Goal: Task Accomplishment & Management: Manage account settings

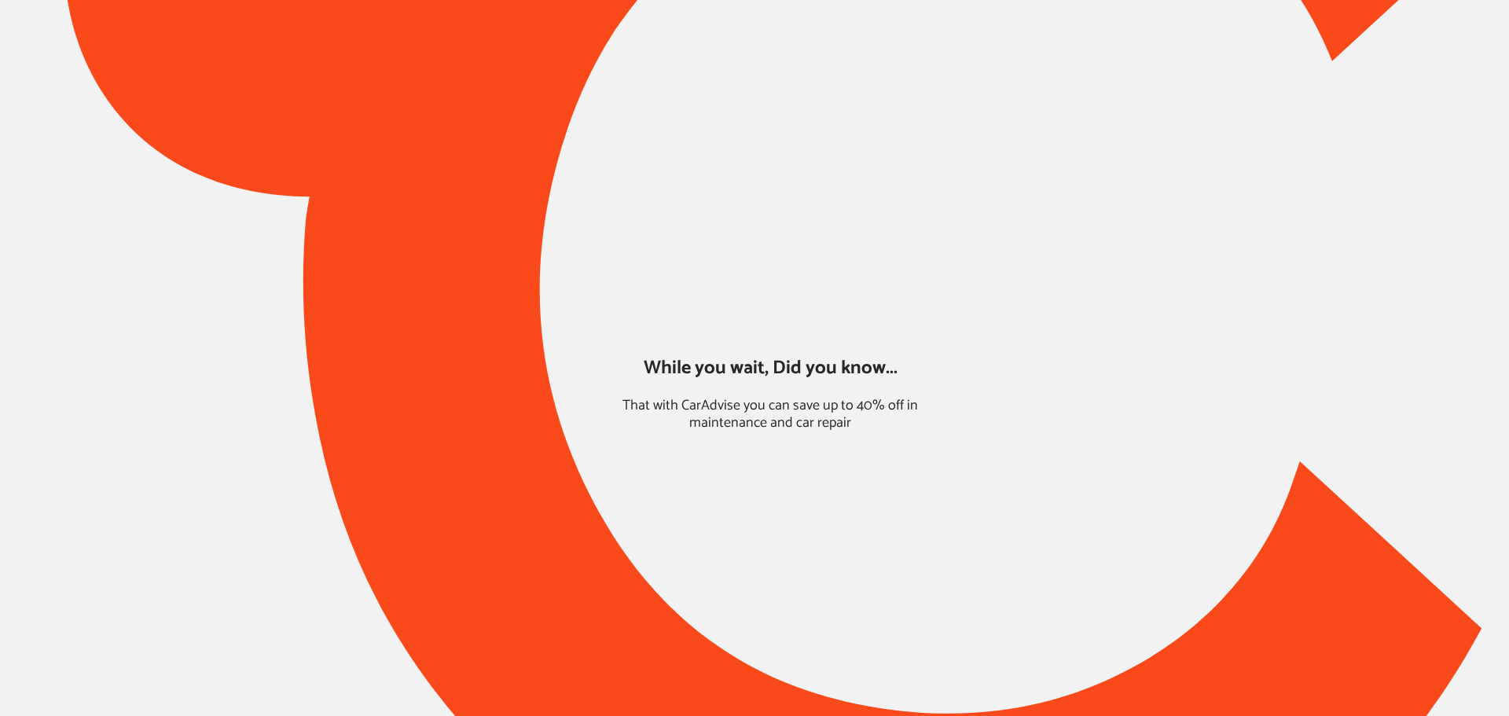
type input "*****"
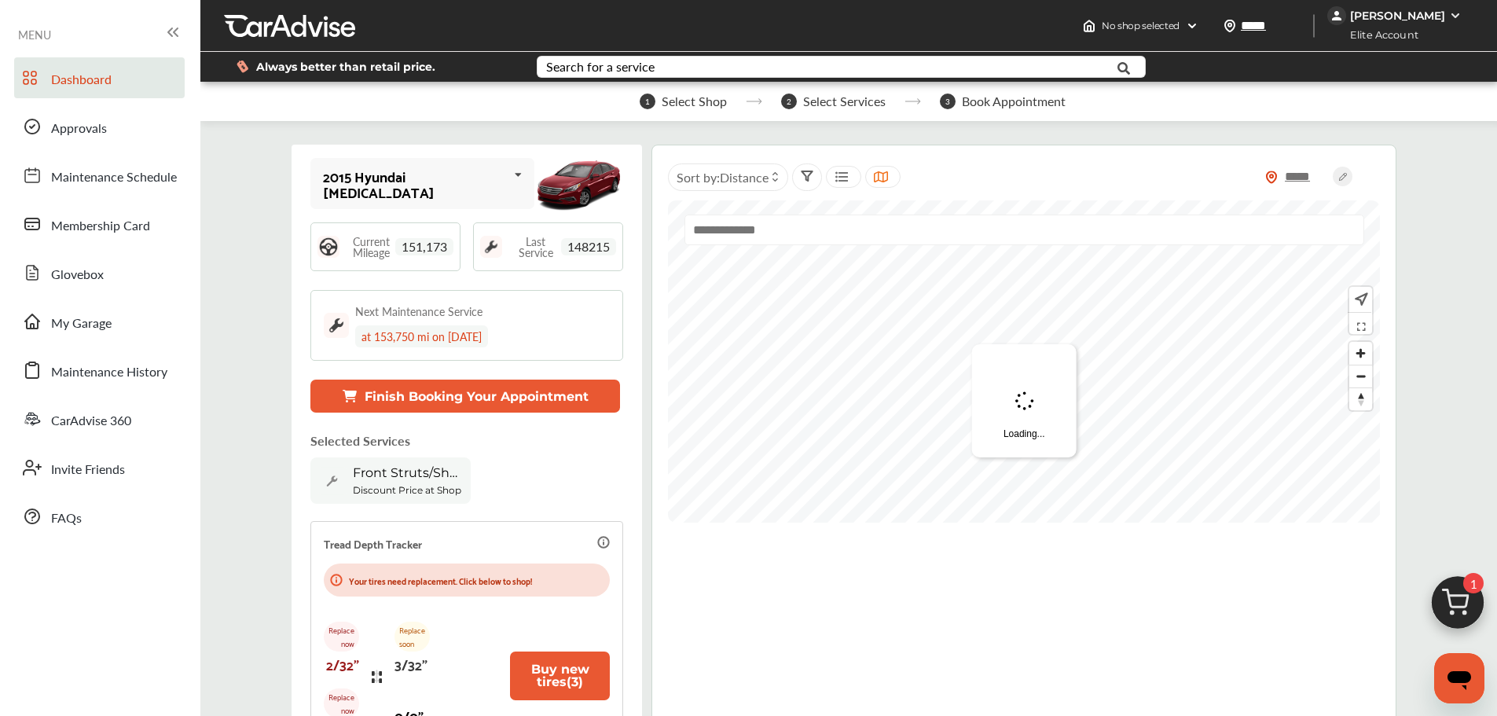
click at [1142, 23] on div "[PERSON_NAME]" at bounding box center [1396, 15] width 138 height 19
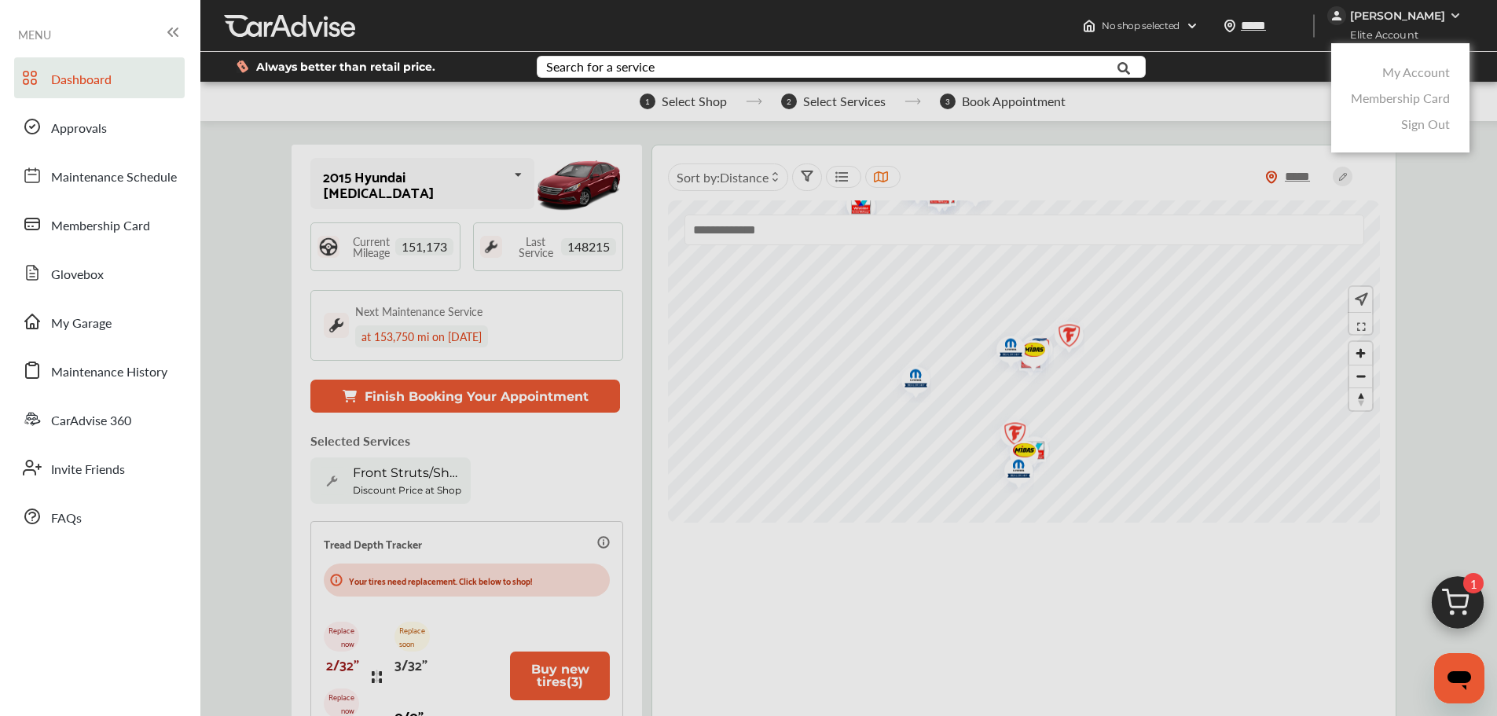
click at [1142, 85] on div "Membership Card" at bounding box center [1400, 98] width 107 height 26
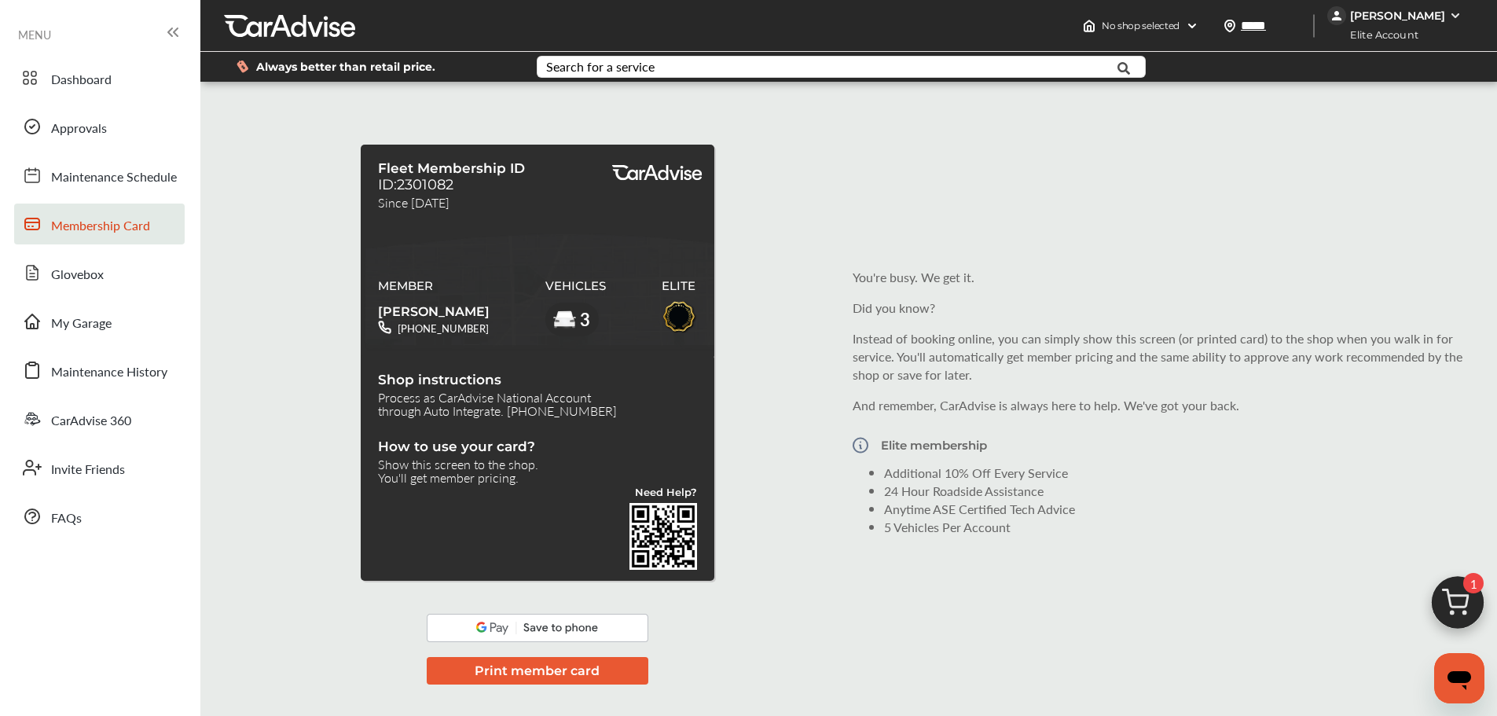
click at [1142, 19] on div "[PERSON_NAME]" at bounding box center [1396, 15] width 138 height 19
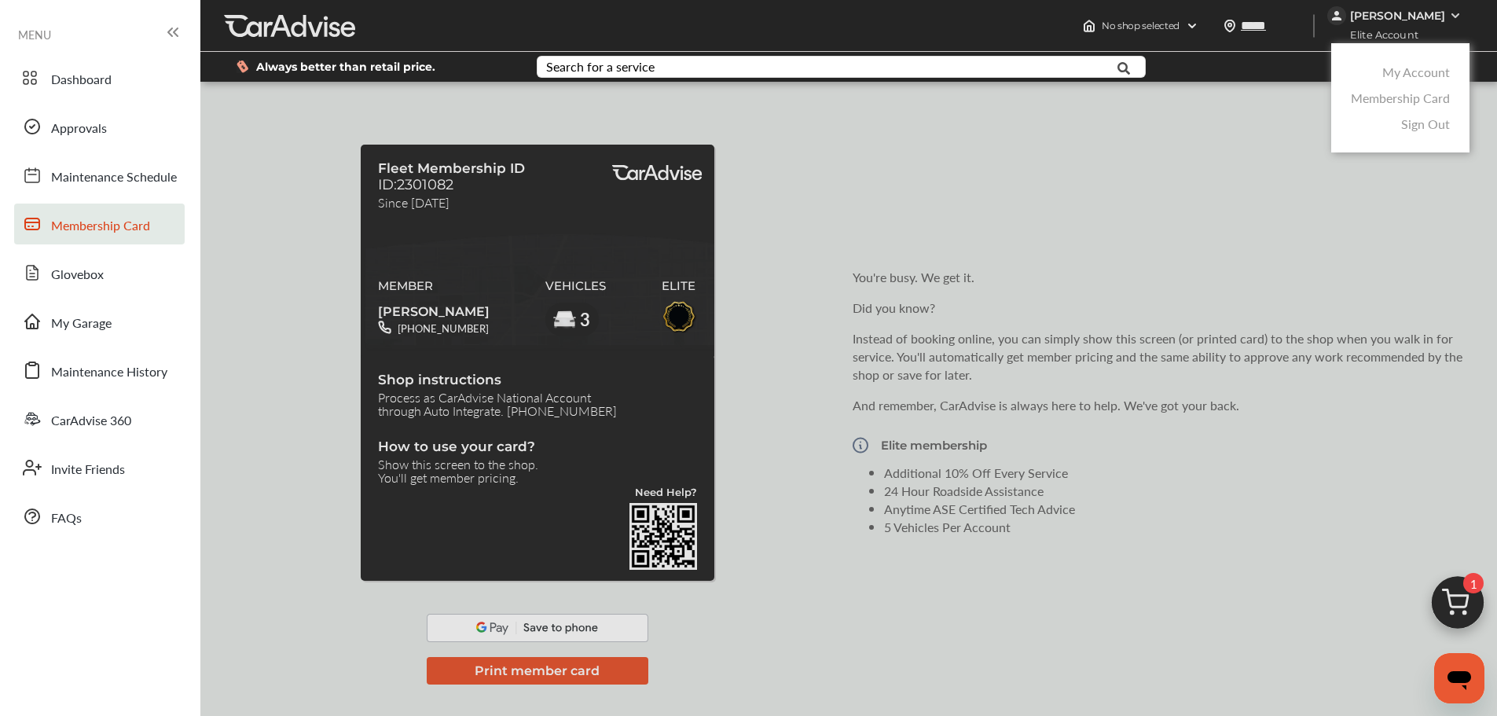
click at [1142, 66] on link "My Account" at bounding box center [1416, 72] width 68 height 18
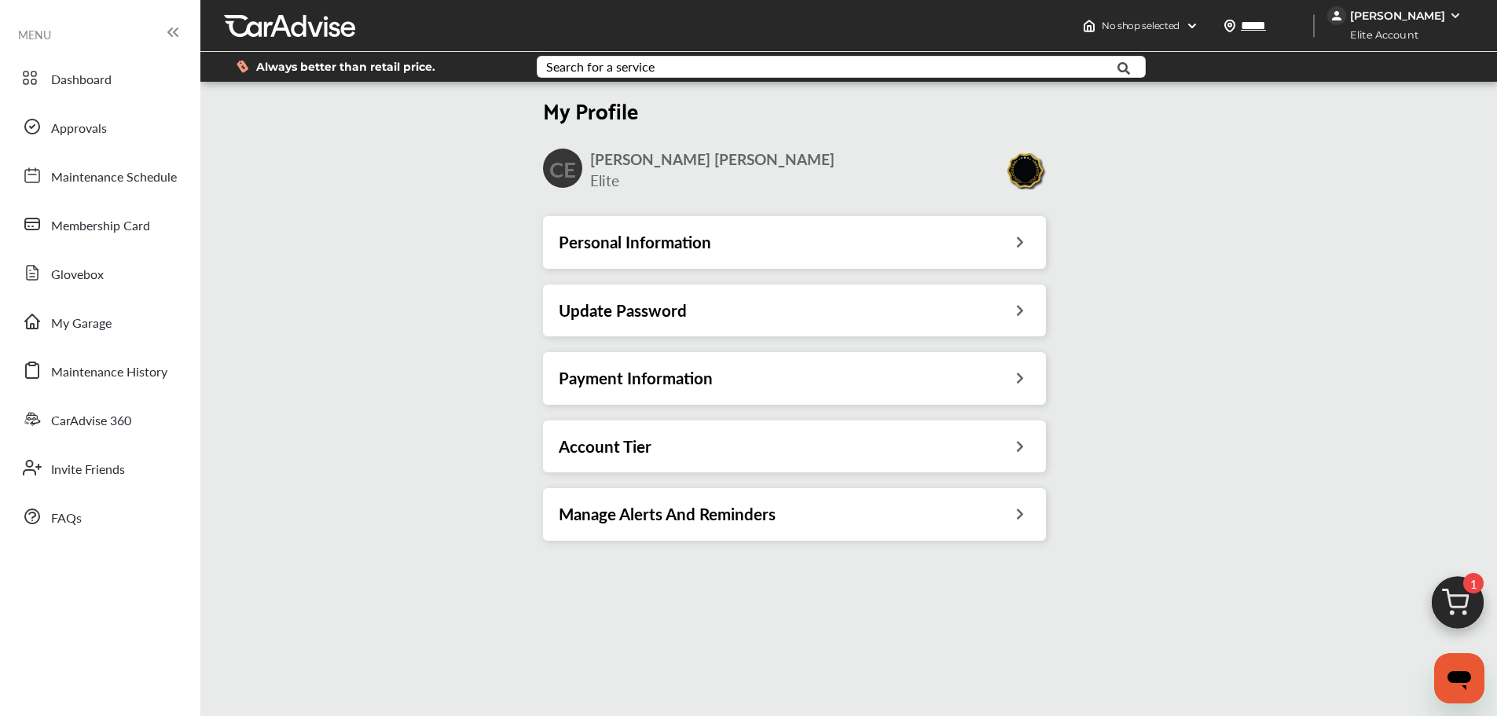
click at [601, 442] on h3 "Account Tier" at bounding box center [605, 446] width 93 height 20
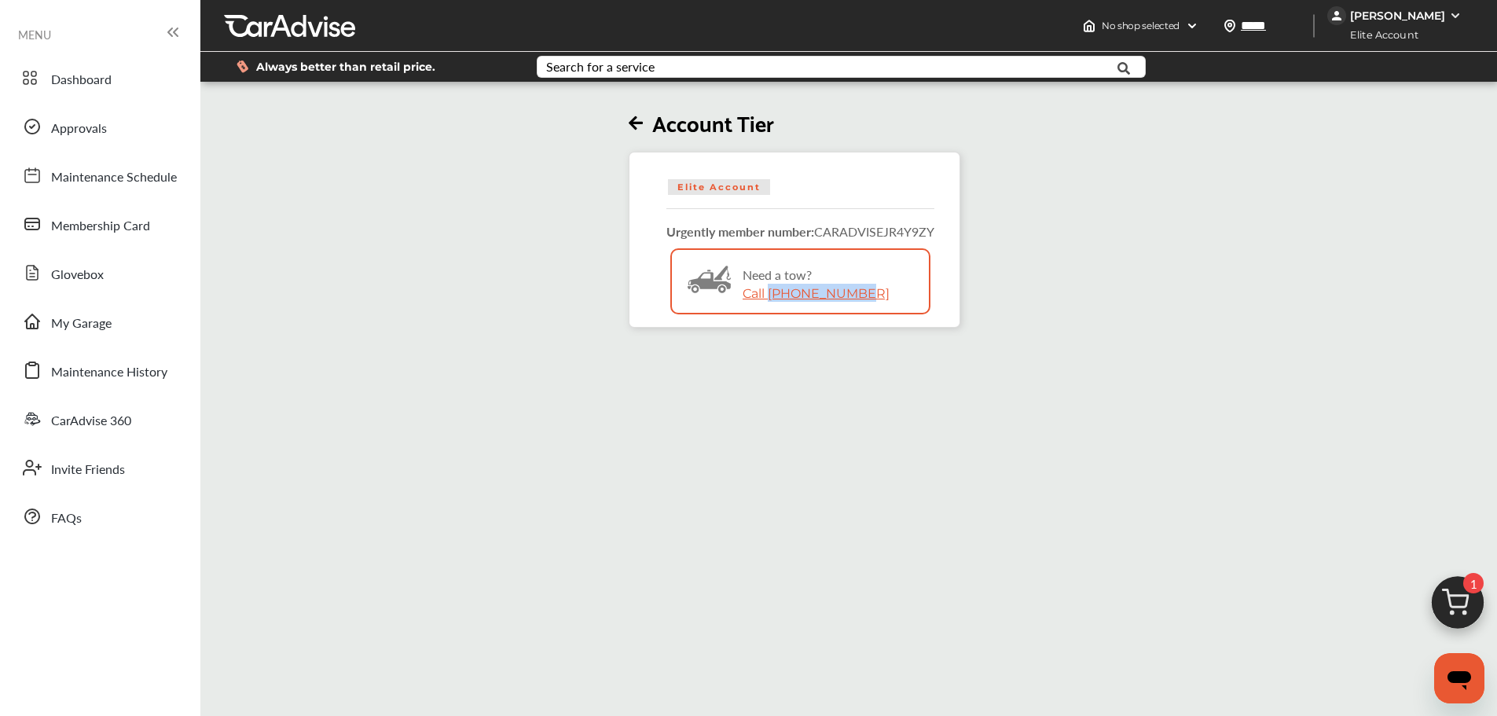
drag, startPoint x: 875, startPoint y: 294, endPoint x: 776, endPoint y: 307, distance: 99.9
click at [776, 307] on div "Bitmap Created with Sketch. Need a tow? Call [PHONE_NUMBER]" at bounding box center [800, 297] width 257 height 94
copy link "[PHONE_NUMBER]"
